Goal: Information Seeking & Learning: Find specific fact

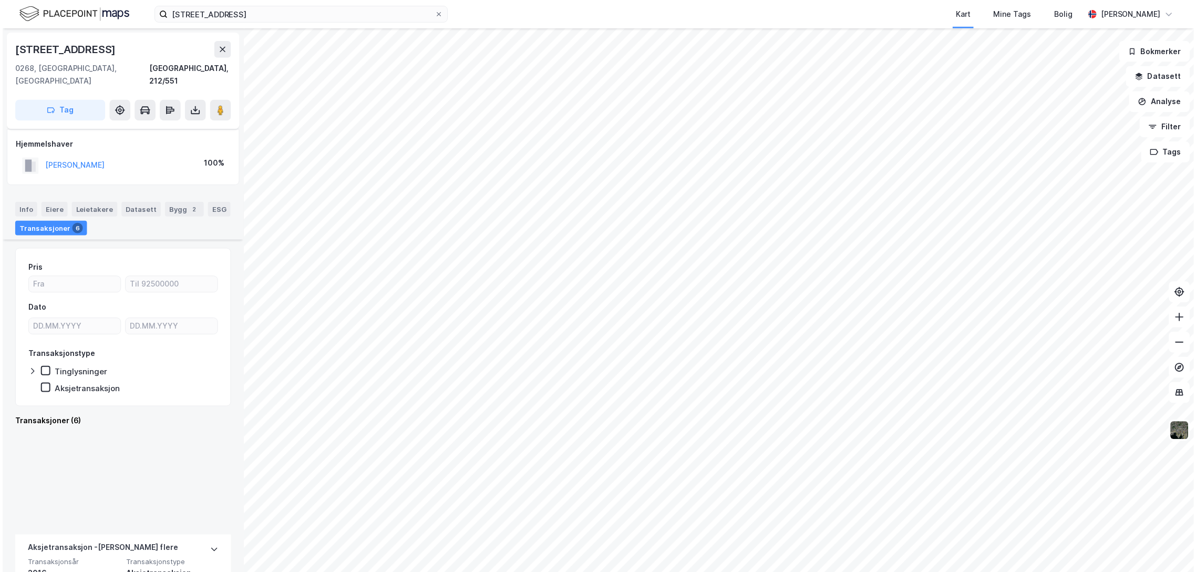
scroll to position [542, 0]
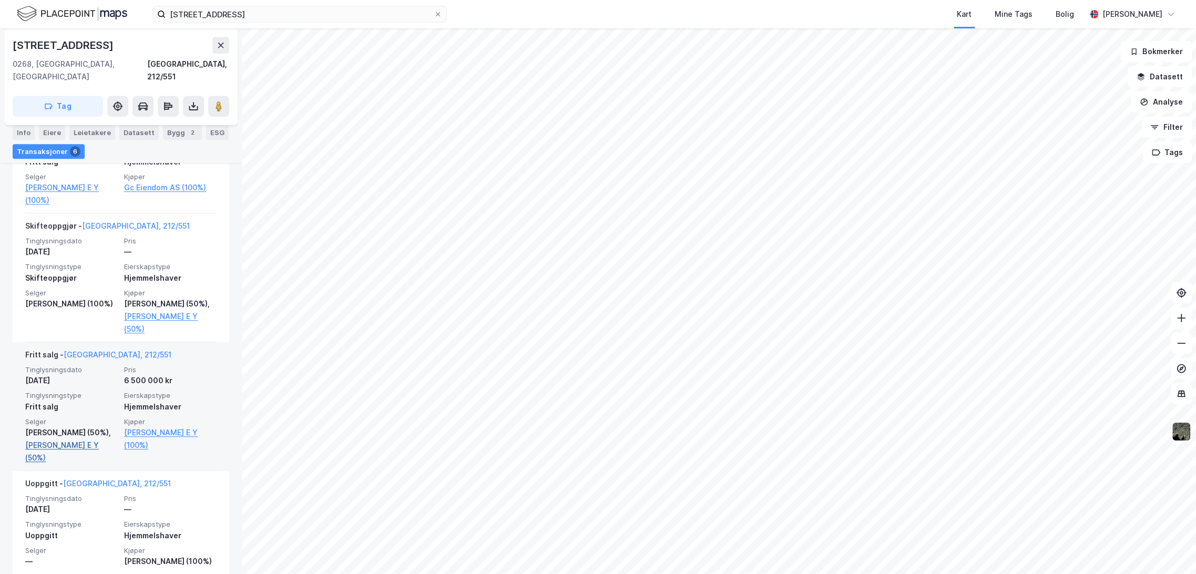
click at [52, 439] on link "[PERSON_NAME] E Y (50%)" at bounding box center [71, 451] width 92 height 25
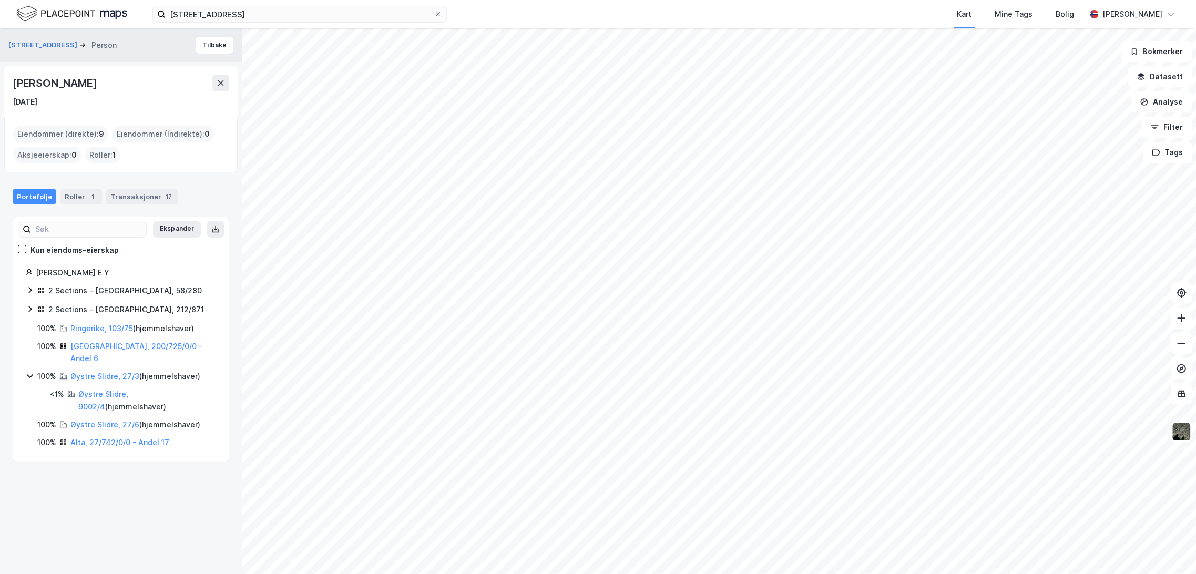
drag, startPoint x: 14, startPoint y: 79, endPoint x: 194, endPoint y: 80, distance: 180.3
click at [194, 80] on div "[PERSON_NAME]" at bounding box center [121, 83] width 217 height 17
copy div "[PERSON_NAME]"
click at [219, 15] on input "[STREET_ADDRESS]" at bounding box center [300, 14] width 268 height 16
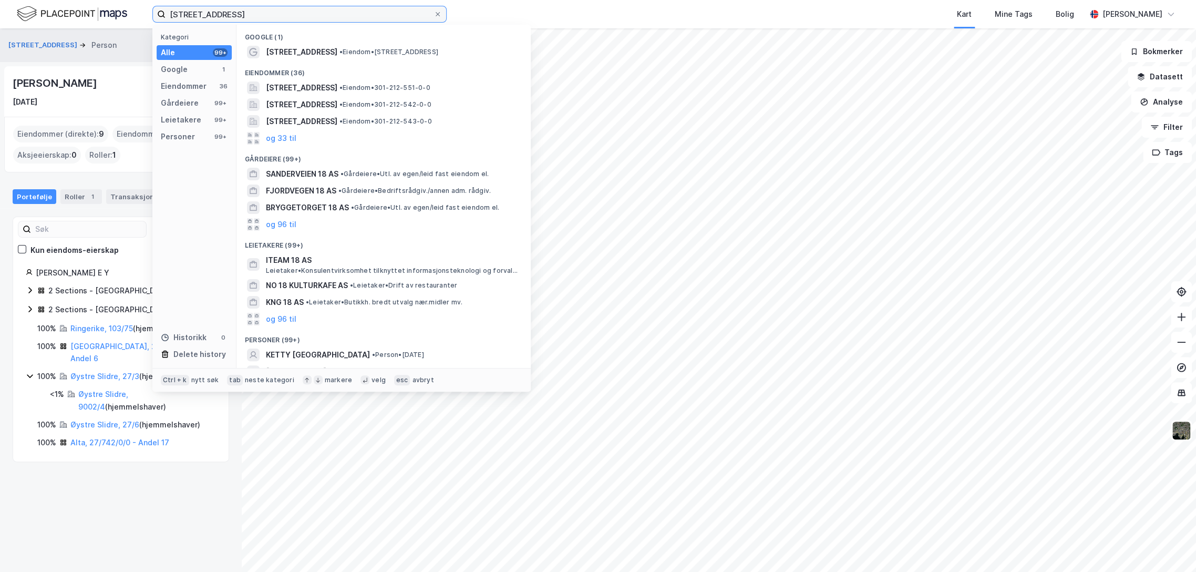
click at [219, 15] on input "[STREET_ADDRESS]" at bounding box center [300, 14] width 268 height 16
paste input "Alleen 21"
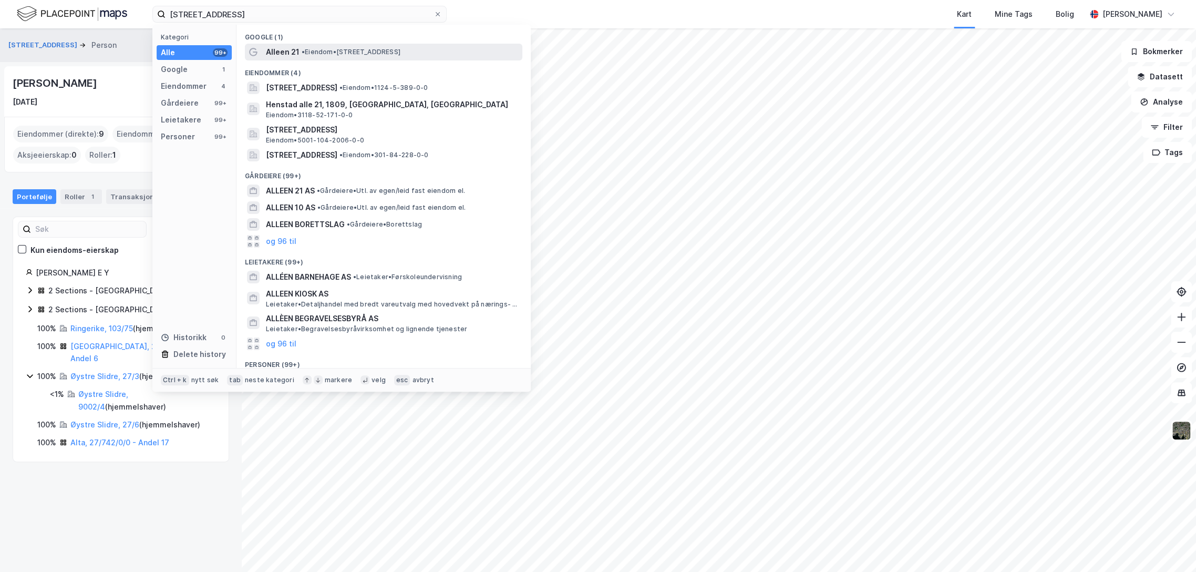
click at [341, 55] on span "• Eiendom • [STREET_ADDRESS]" at bounding box center [351, 52] width 99 height 8
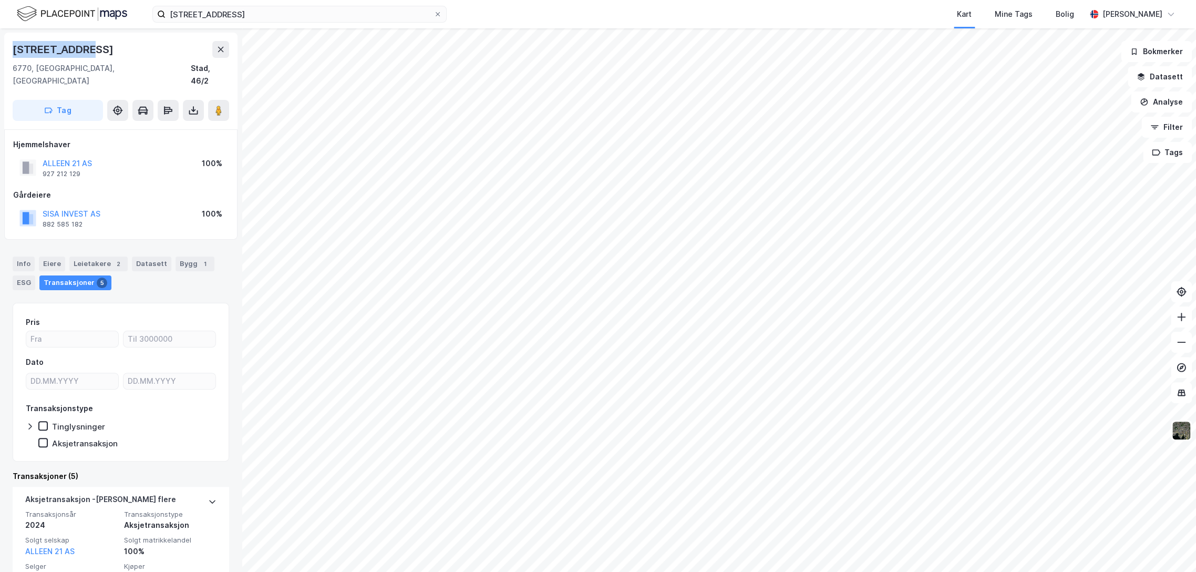
drag, startPoint x: 13, startPoint y: 46, endPoint x: 111, endPoint y: 46, distance: 98.8
click at [111, 46] on div "[STREET_ADDRESS]" at bounding box center [121, 49] width 217 height 17
copy div "[STREET_ADDRESS]"
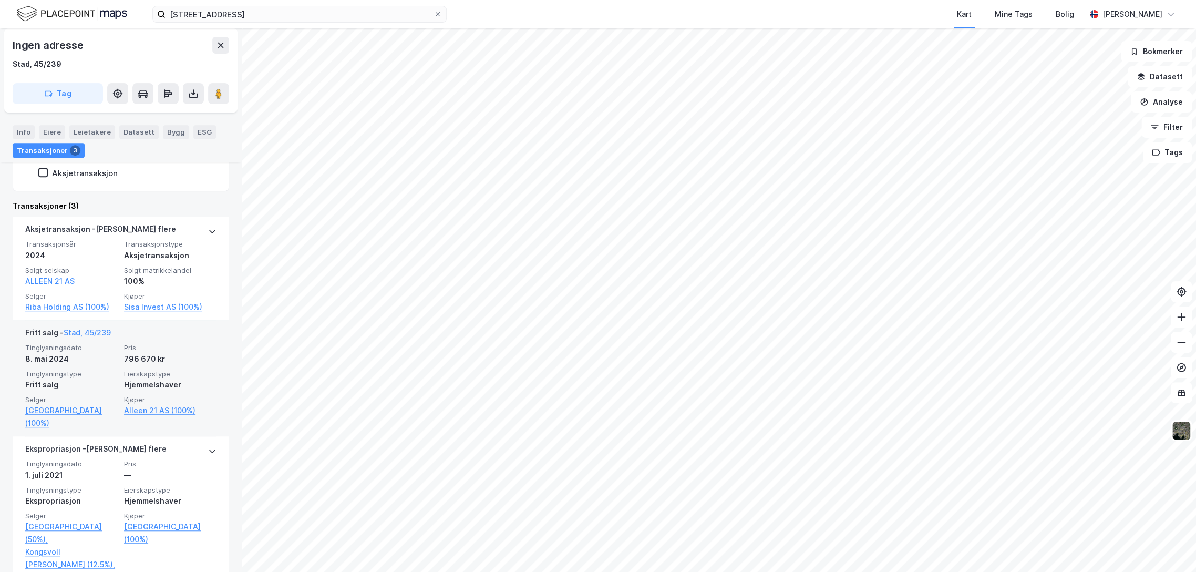
scroll to position [292, 0]
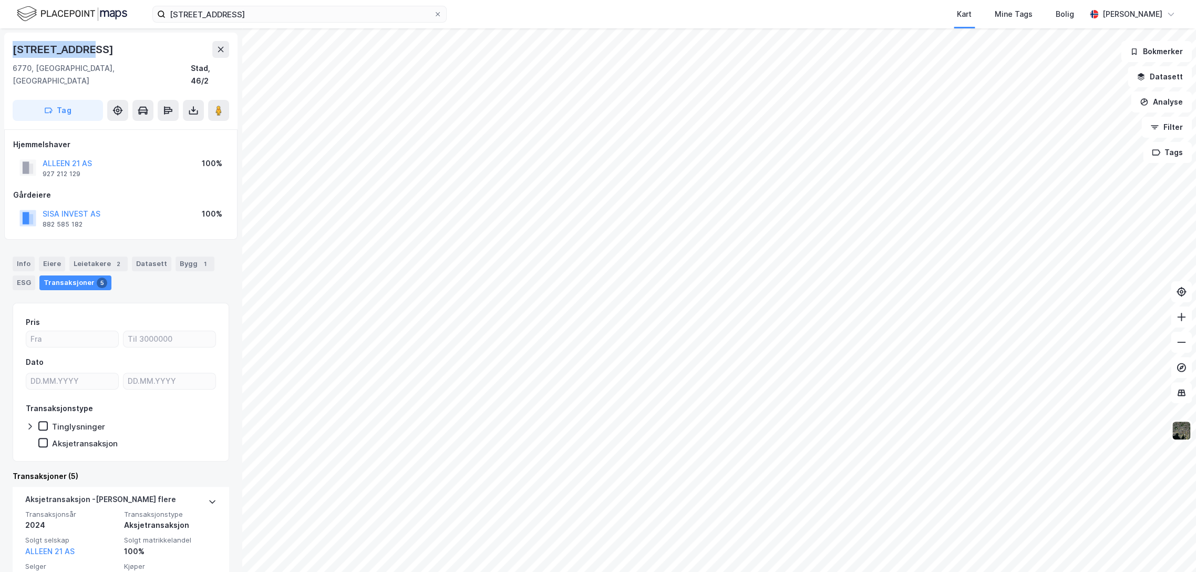
drag, startPoint x: 13, startPoint y: 49, endPoint x: 96, endPoint y: 49, distance: 83.6
click at [96, 49] on div "[STREET_ADDRESS]" at bounding box center [121, 49] width 217 height 17
copy div "[STREET_ADDRESS]"
click at [208, 15] on input "[STREET_ADDRESS]" at bounding box center [300, 14] width 268 height 16
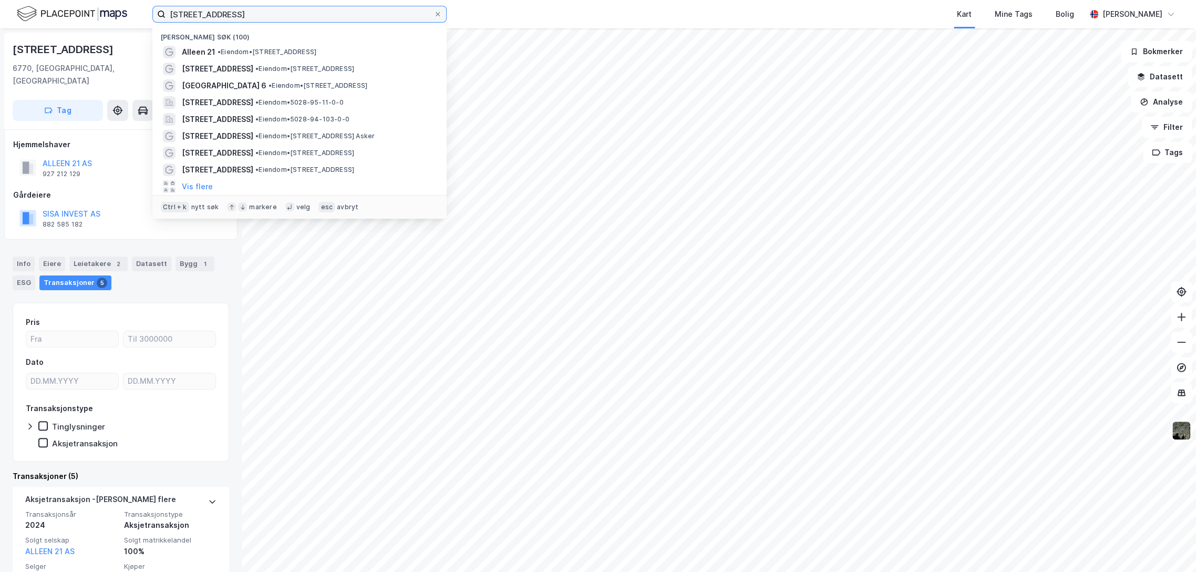
click at [208, 15] on input "[STREET_ADDRESS]" at bounding box center [300, 14] width 268 height 16
paste input "Nautnesvegen 145"
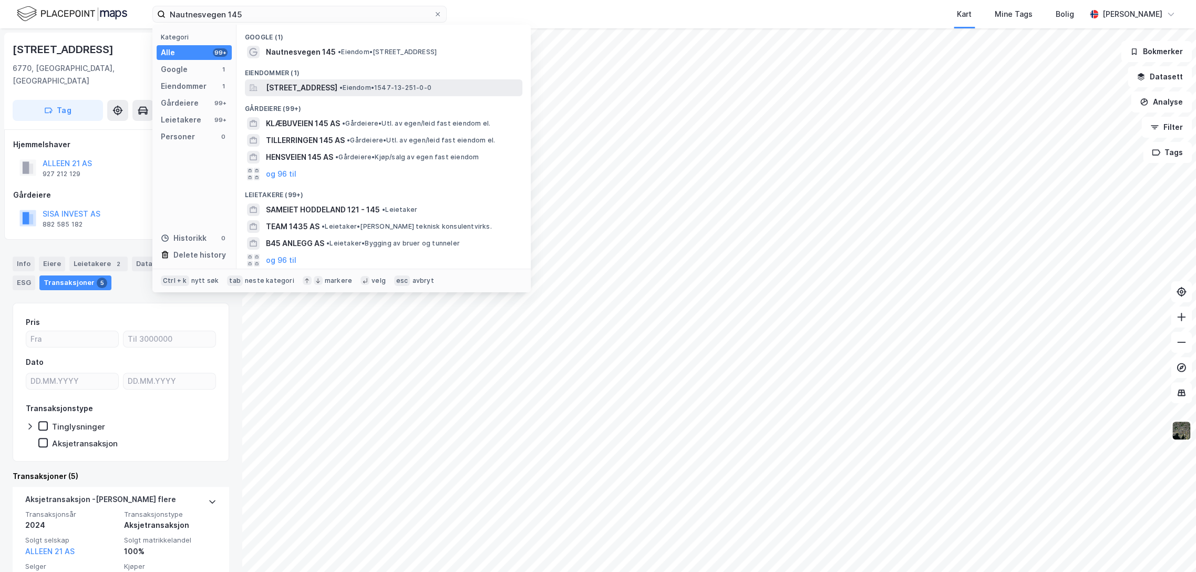
click at [337, 83] on span "[STREET_ADDRESS]" at bounding box center [301, 87] width 71 height 13
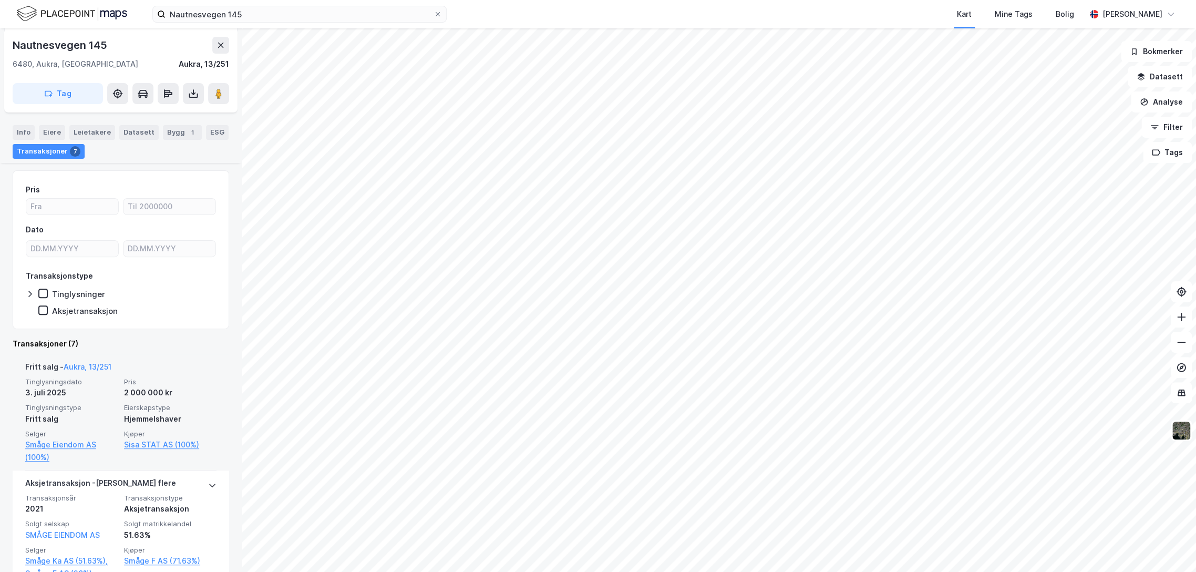
scroll to position [233, 0]
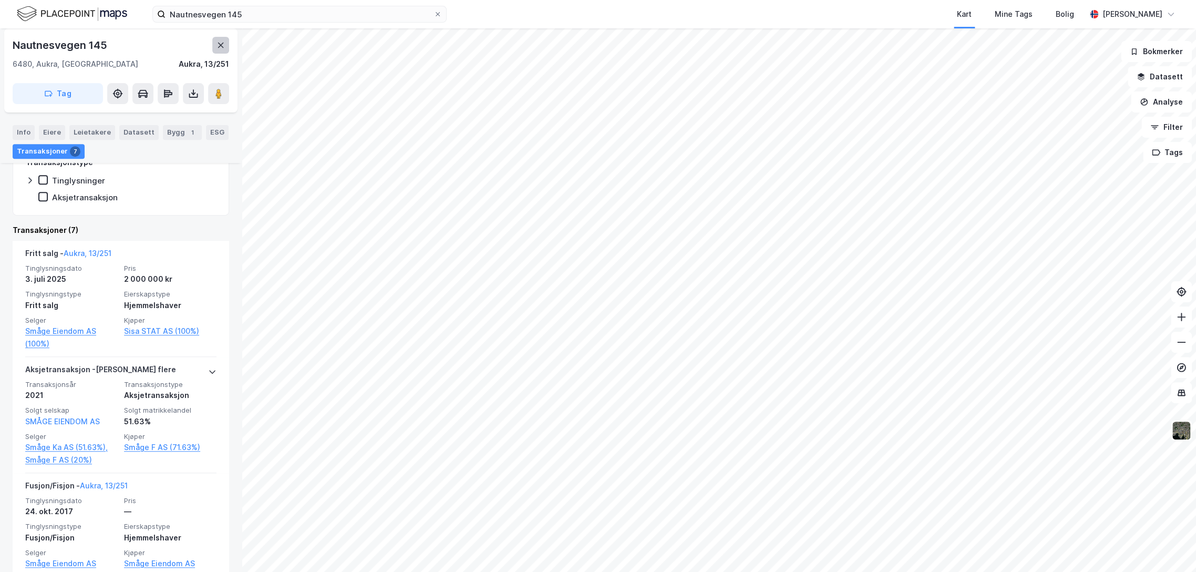
click at [214, 45] on button at bounding box center [220, 45] width 17 height 17
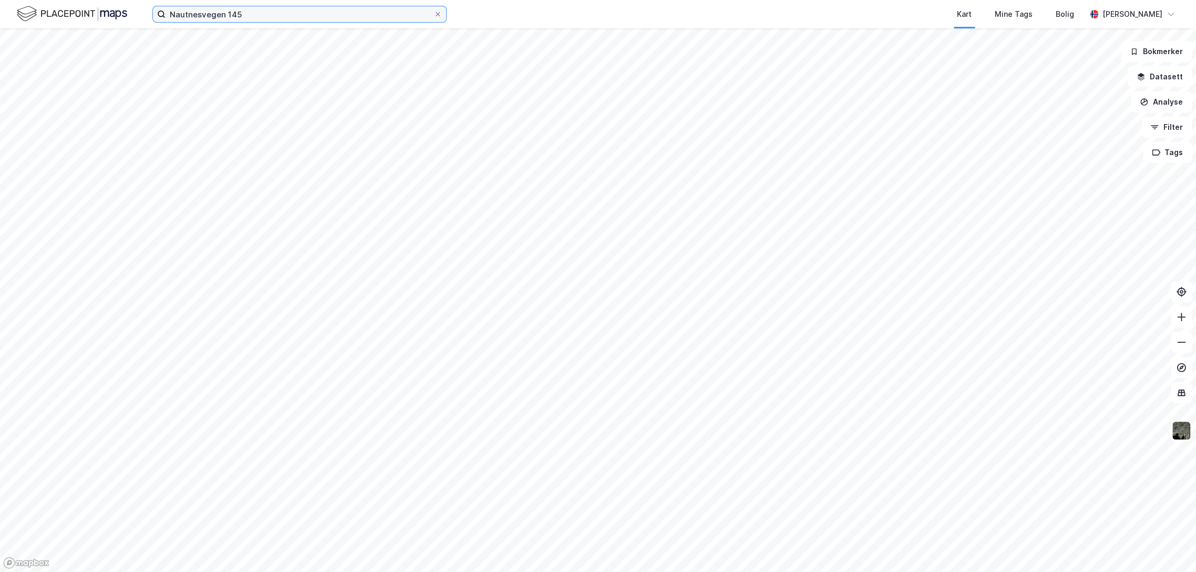
drag, startPoint x: 208, startPoint y: 8, endPoint x: 212, endPoint y: 14, distance: 6.7
click at [208, 9] on input "Nautnesvegen 145" at bounding box center [300, 14] width 268 height 16
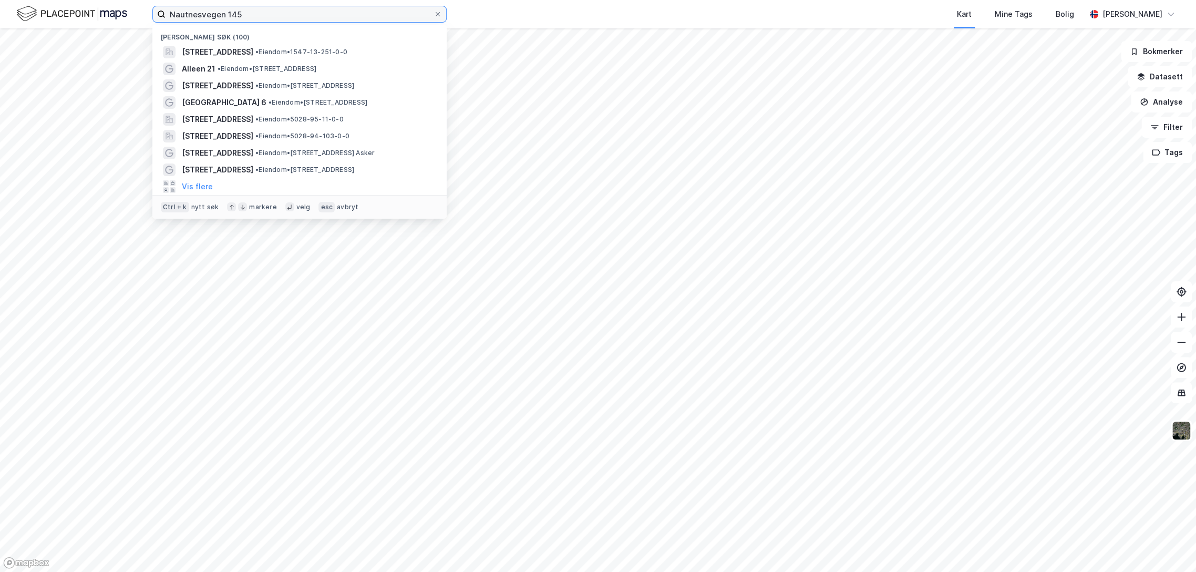
click at [212, 13] on input "Nautnesvegen 145" at bounding box center [300, 14] width 268 height 16
paste input "Skånlandsveien 147"
type input "Skånlandsveien 147"
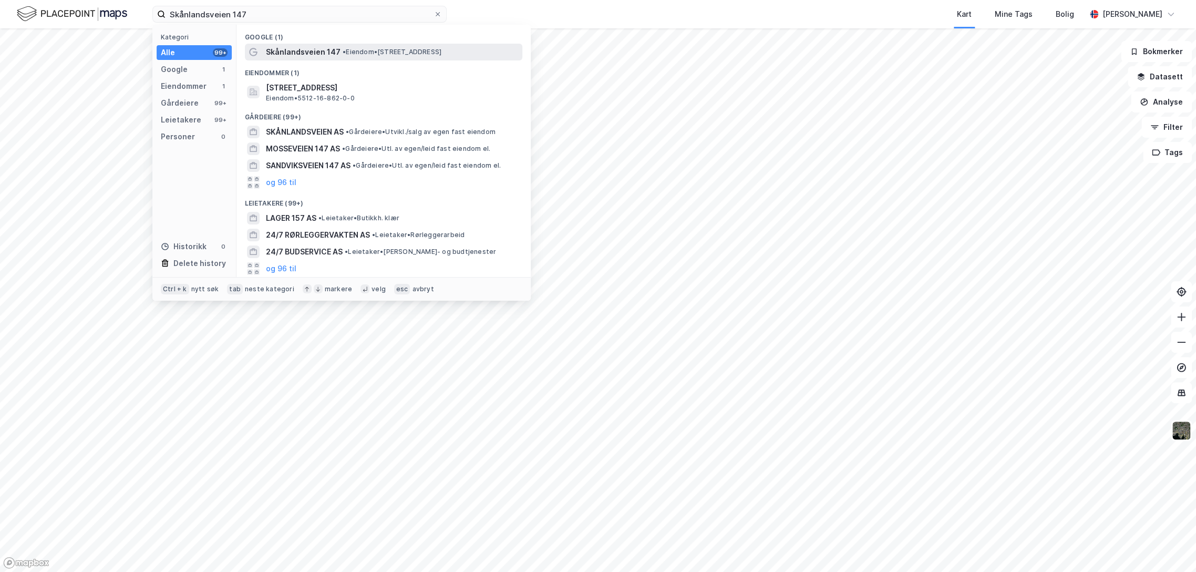
click at [286, 54] on span "Skånlandsveien 147" at bounding box center [303, 52] width 75 height 13
